Goal: Information Seeking & Learning: Learn about a topic

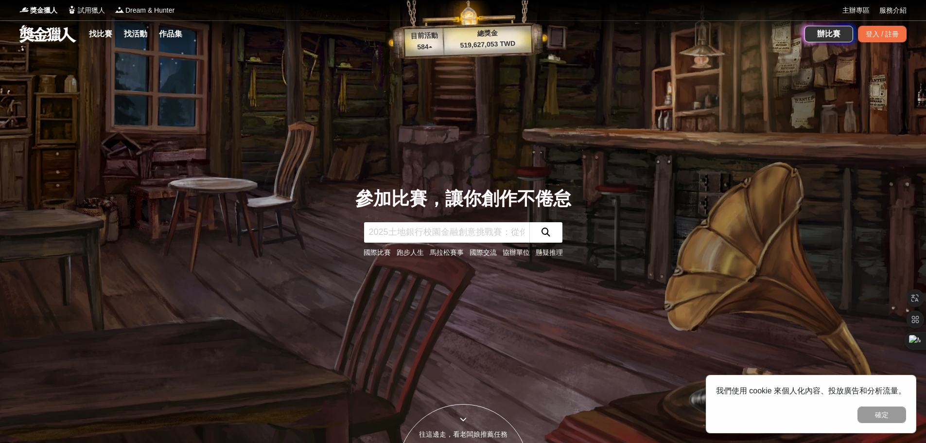
click at [444, 230] on input "text" at bounding box center [446, 232] width 165 height 20
type input "燦坤"
click button "submit" at bounding box center [545, 232] width 33 height 20
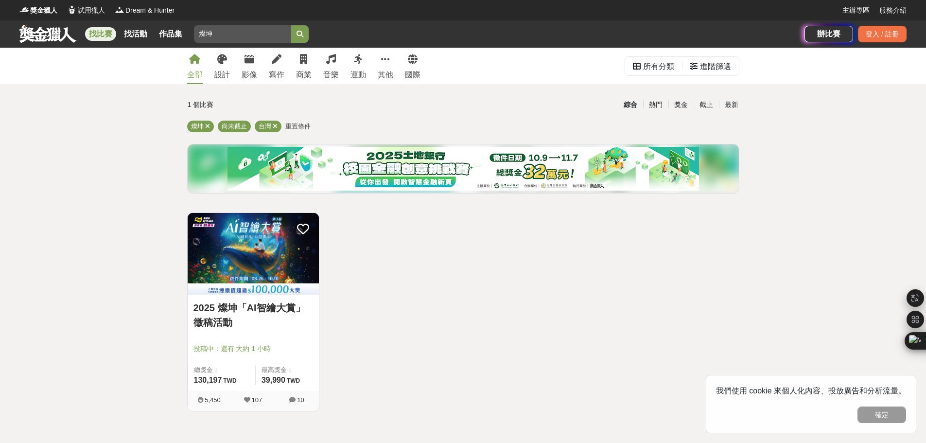
click at [282, 306] on link "2025 燦坤「AI智繪大賞」徵稿活動" at bounding box center [253, 314] width 120 height 29
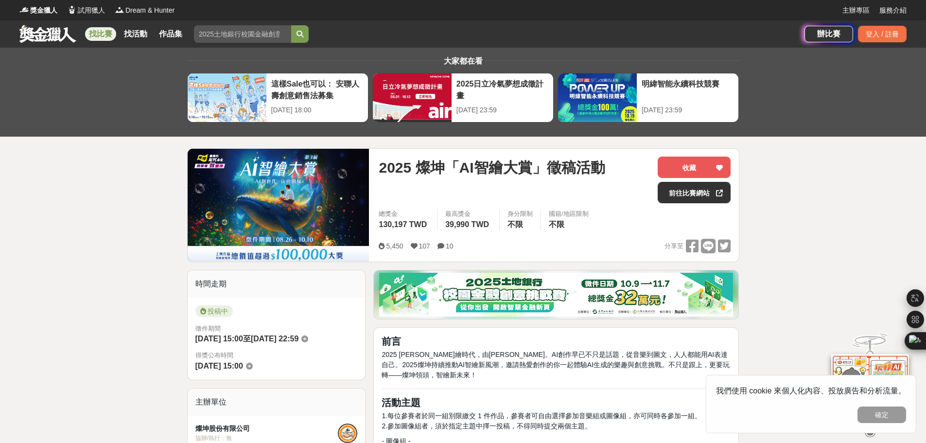
drag, startPoint x: 217, startPoint y: 33, endPoint x: 192, endPoint y: 36, distance: 25.0
click at [192, 36] on div "找比賽 找活動 作品集 燦坤 挑戰自我 決賽 青春戀愛 運動健康 藝術 比賽地點" at bounding box center [411, 33] width 785 height 27
type input "ㄇ"
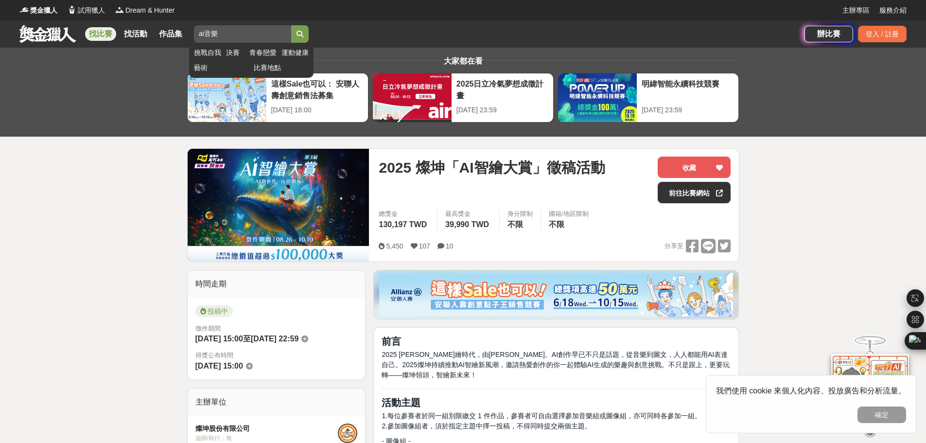
type input "ai音樂"
click at [291, 25] on button "submit" at bounding box center [299, 33] width 17 height 17
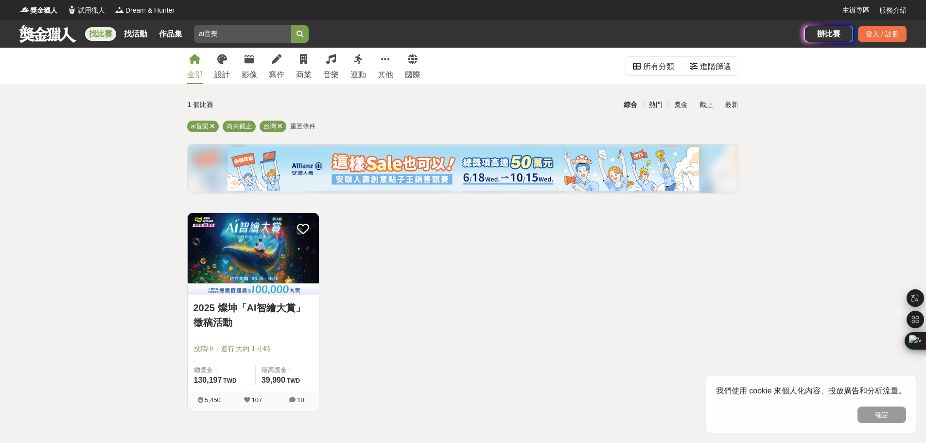
click at [267, 312] on link "2025 燦坤「AI智繪大賞」徵稿活動" at bounding box center [253, 314] width 120 height 29
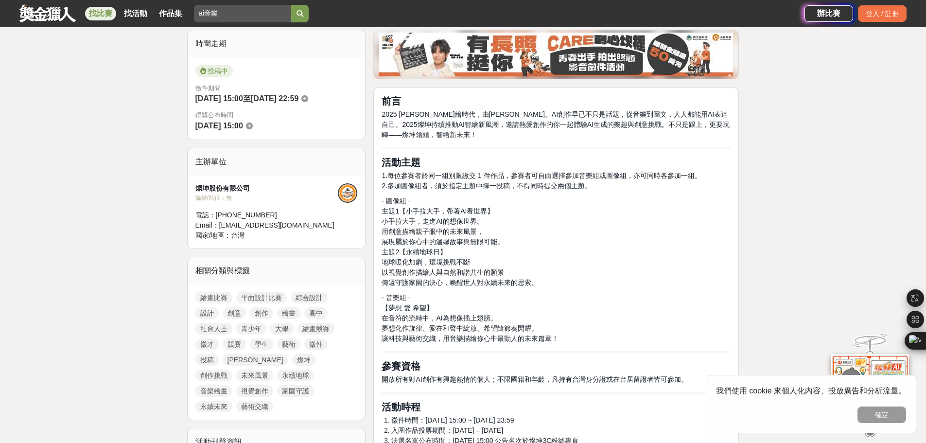
scroll to position [243, 0]
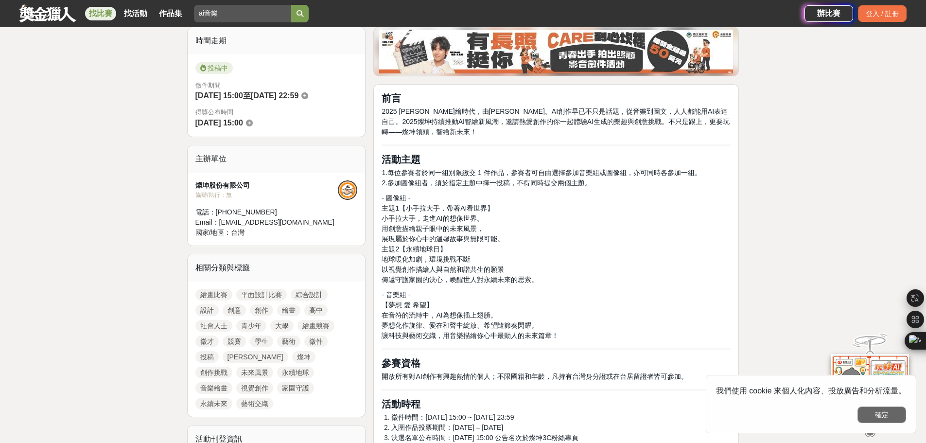
click at [880, 410] on button "確定" at bounding box center [881, 414] width 49 height 17
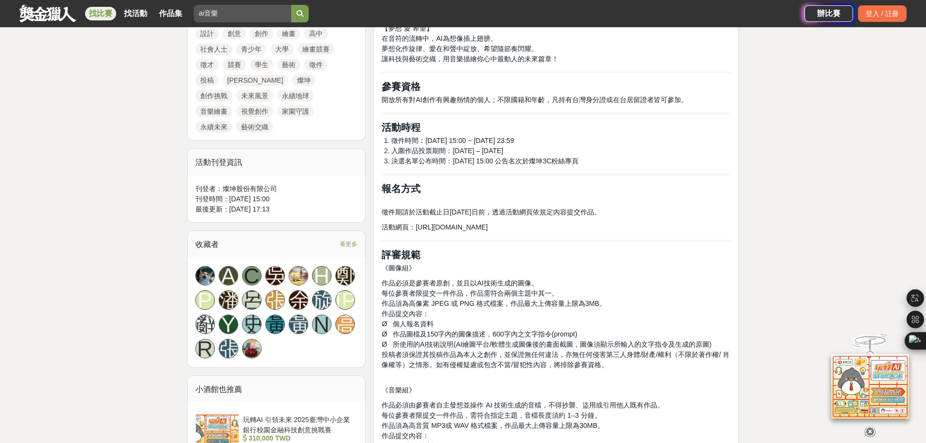
scroll to position [583, 0]
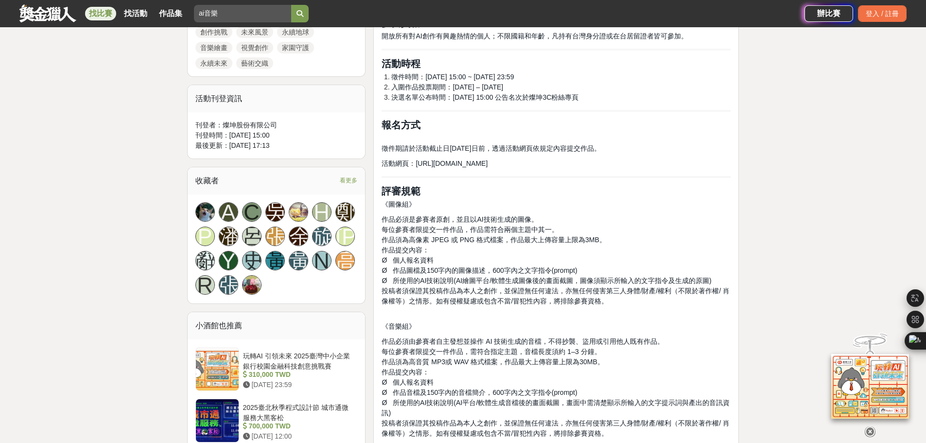
click at [417, 164] on span "[URL][DOMAIN_NAME]" at bounding box center [452, 163] width 72 height 8
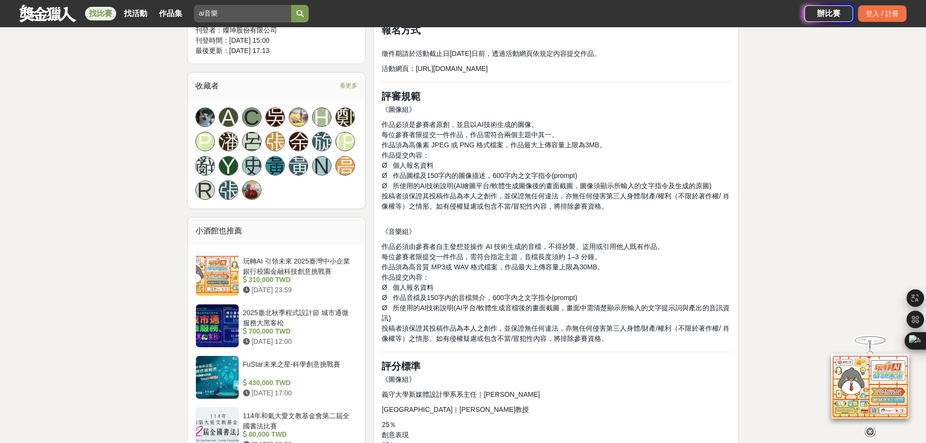
scroll to position [680, 0]
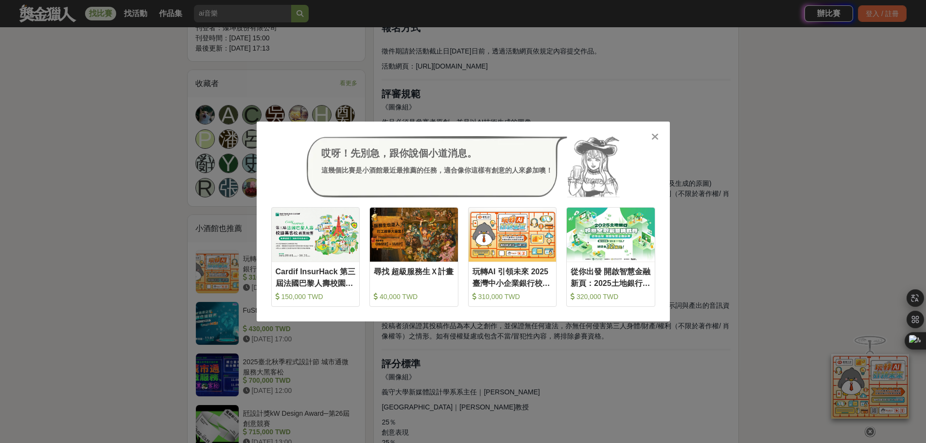
click at [659, 139] on div at bounding box center [655, 136] width 10 height 10
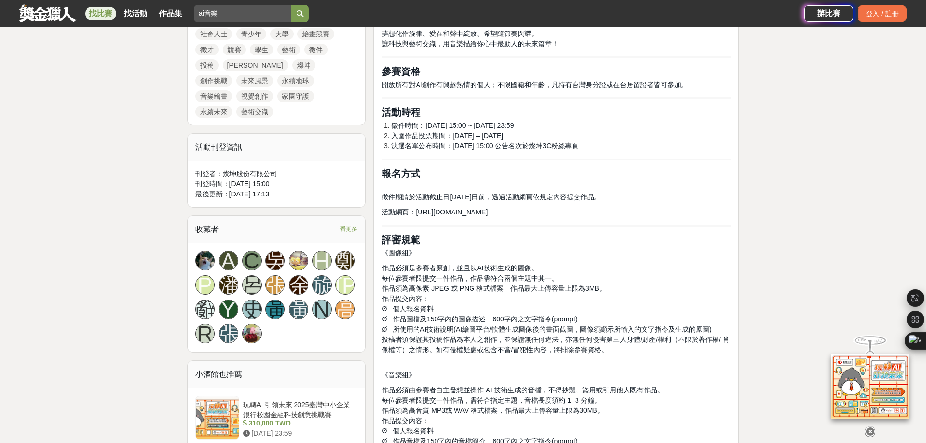
click at [487, 213] on span "[URL][DOMAIN_NAME]" at bounding box center [452, 212] width 72 height 8
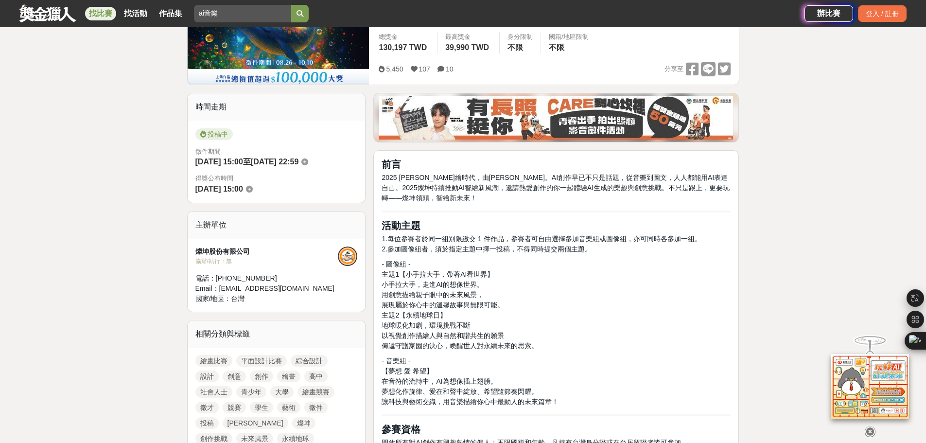
scroll to position [194, 0]
